Goal: Find specific page/section: Find specific page/section

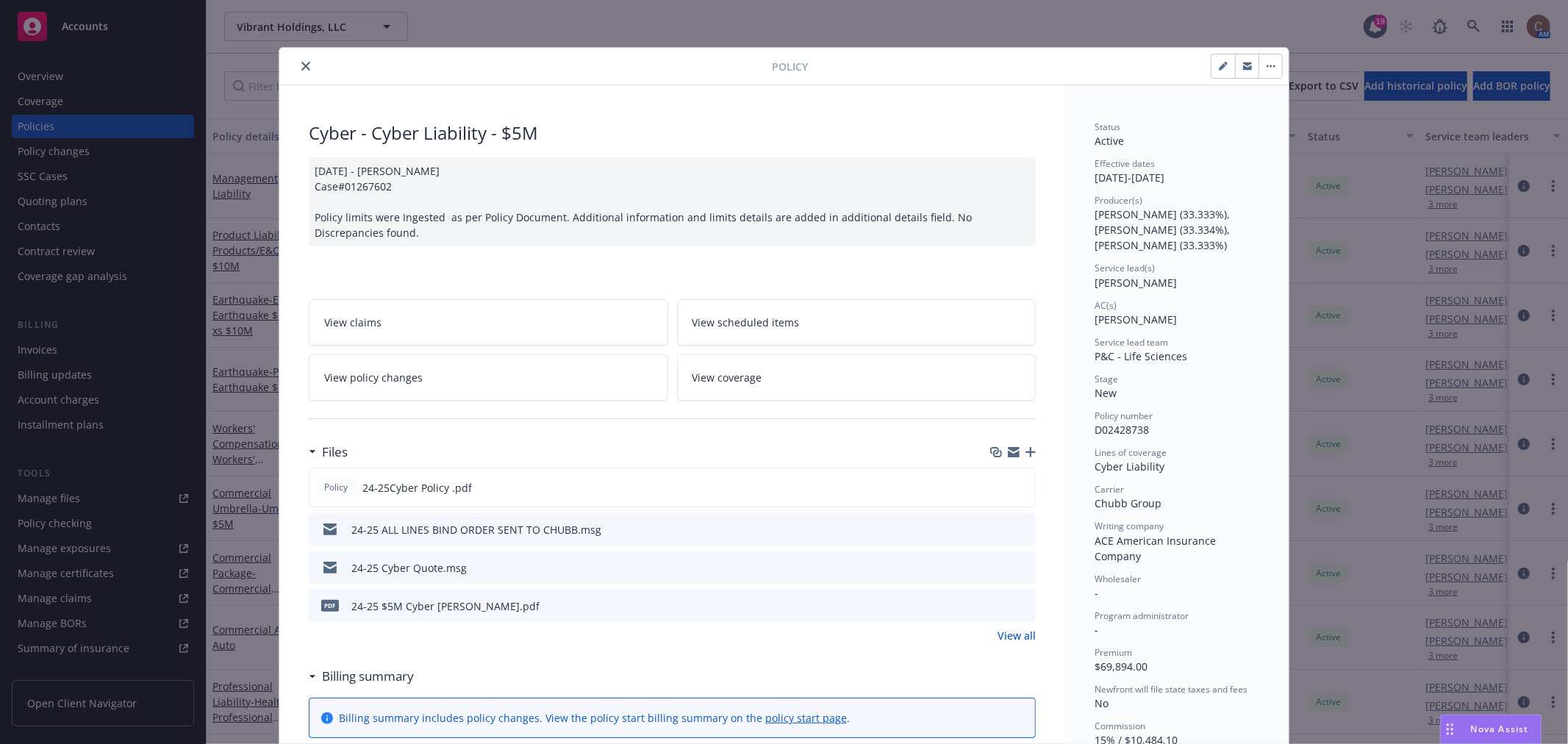
scroll to position [68, 0]
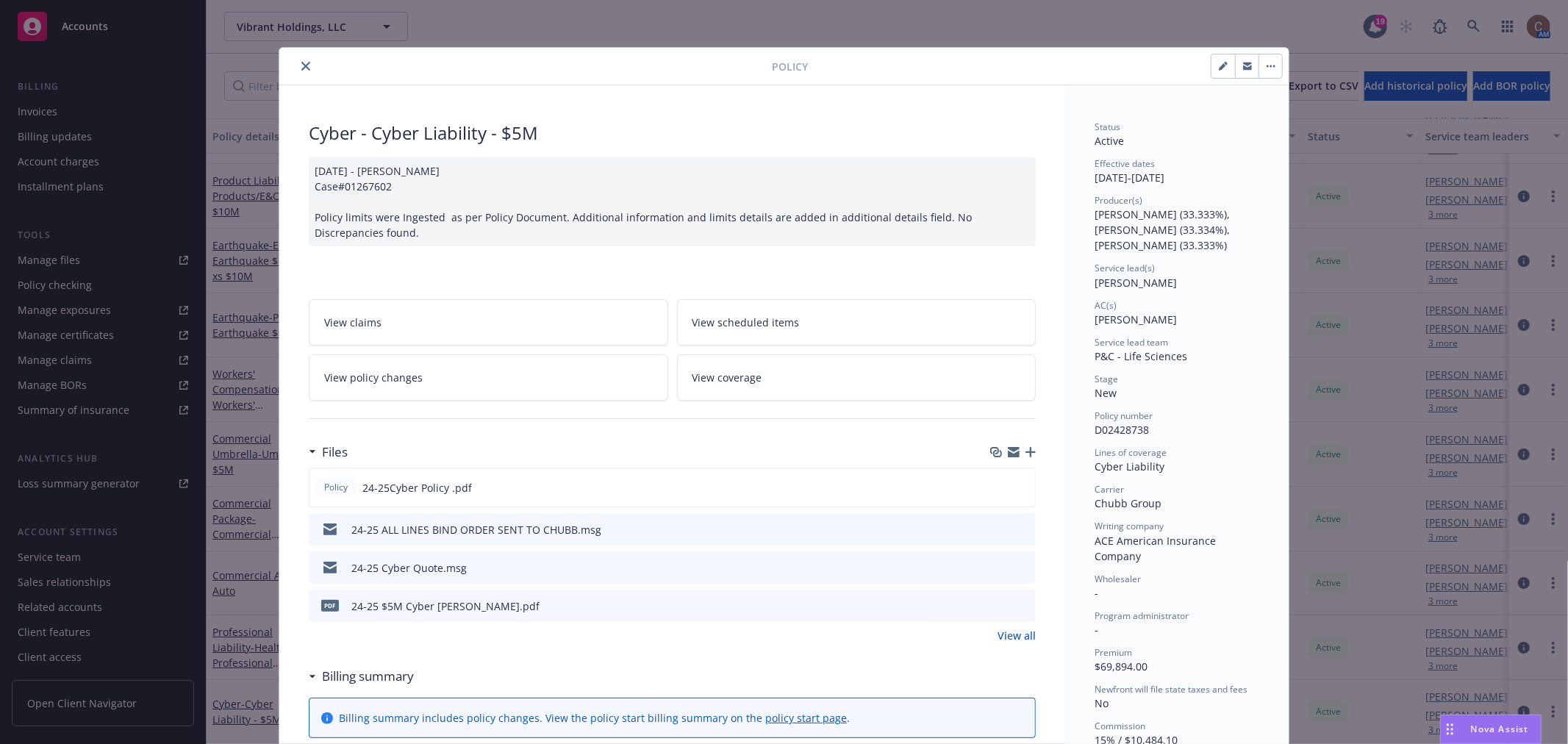
click at [301, 67] on icon "close" at bounding box center [305, 66] width 9 height 9
